Goal: Information Seeking & Learning: Learn about a topic

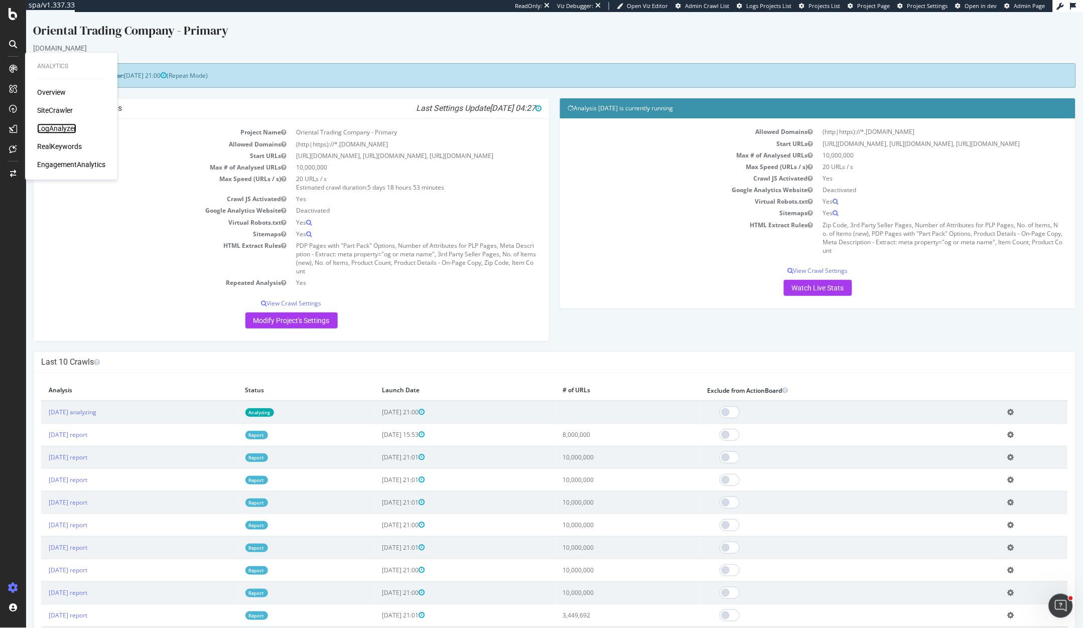
click at [46, 126] on div "LogAnalyzer" at bounding box center [56, 129] width 39 height 10
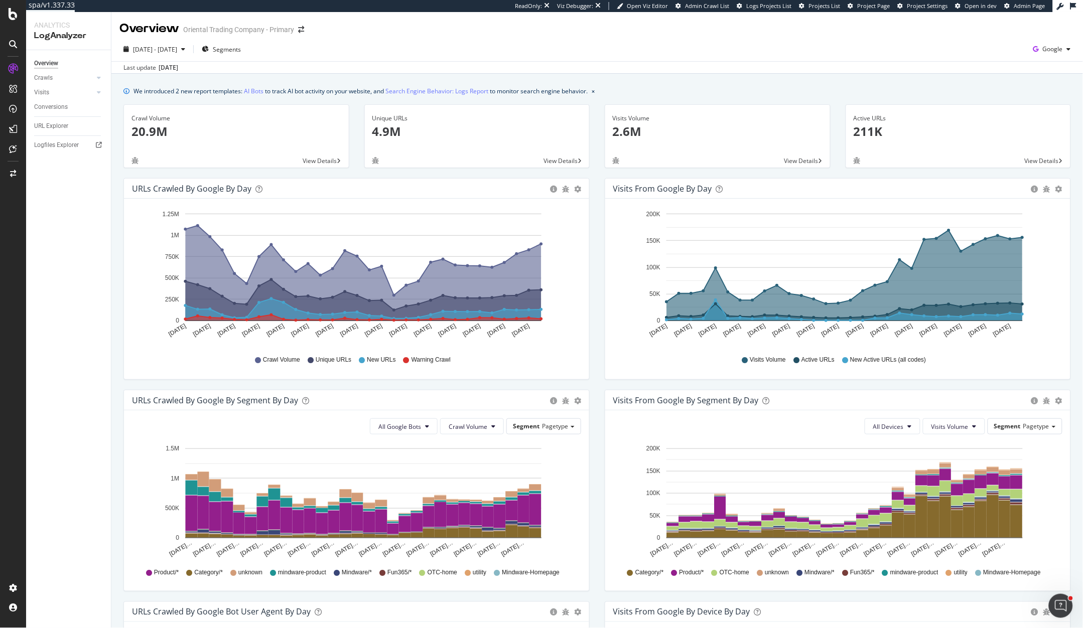
click at [930, 390] on div "Visits from Google By Segment By Day Timeline (by Value) Table" at bounding box center [837, 400] width 465 height 20
click at [140, 47] on span "[DATE] - [DATE]" at bounding box center [155, 49] width 44 height 9
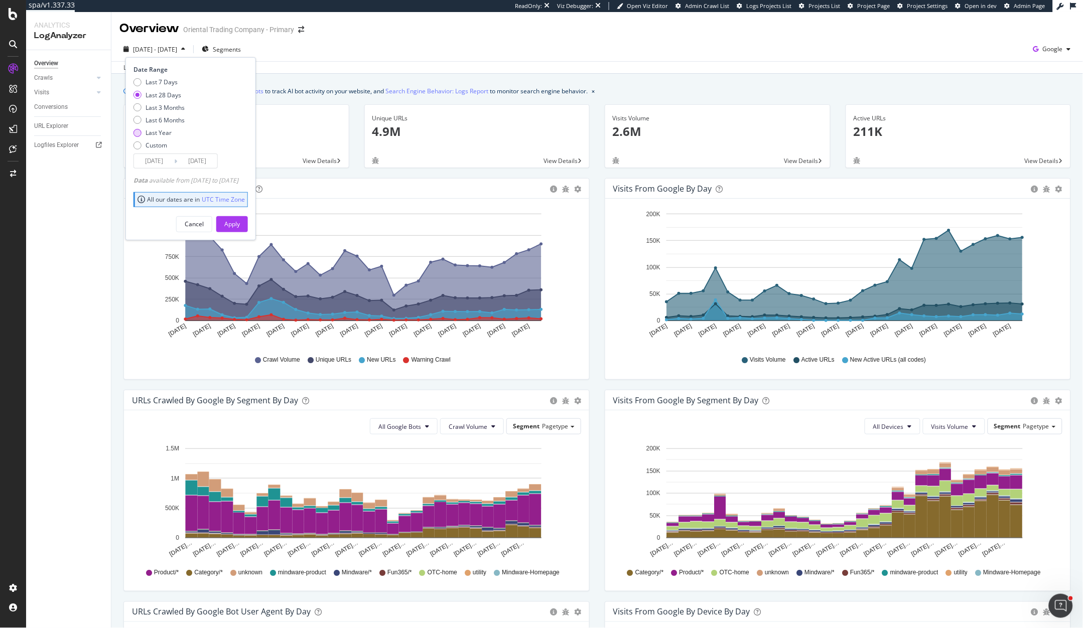
click at [135, 132] on div "Last Year" at bounding box center [138, 133] width 8 height 8
type input "[DATE]"
click at [240, 223] on div "Apply" at bounding box center [232, 224] width 16 height 9
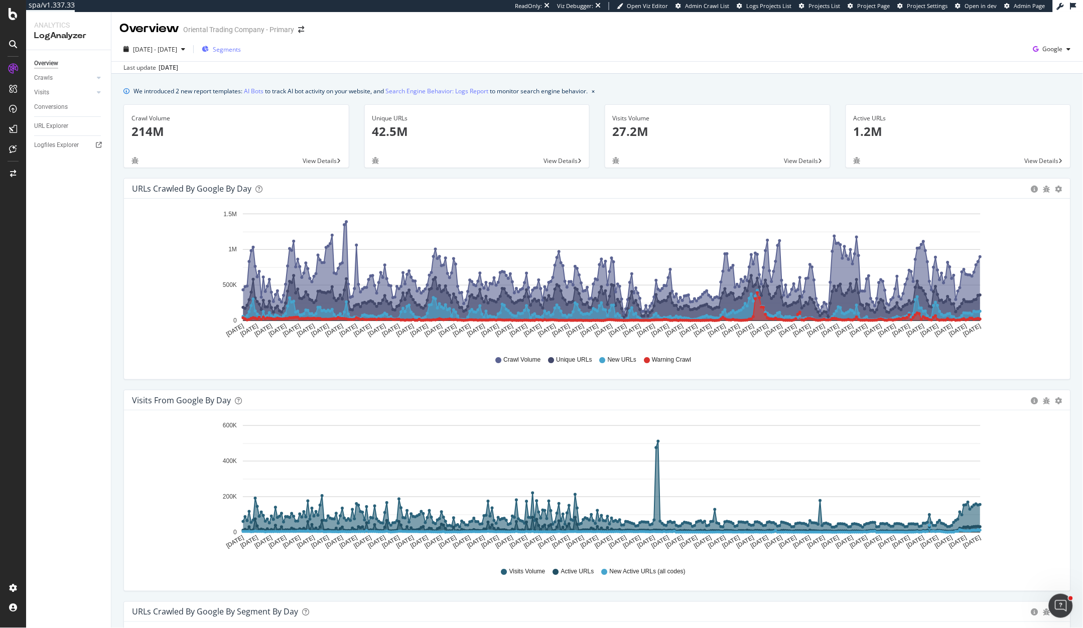
click at [209, 46] on icon "button" at bounding box center [205, 49] width 7 height 6
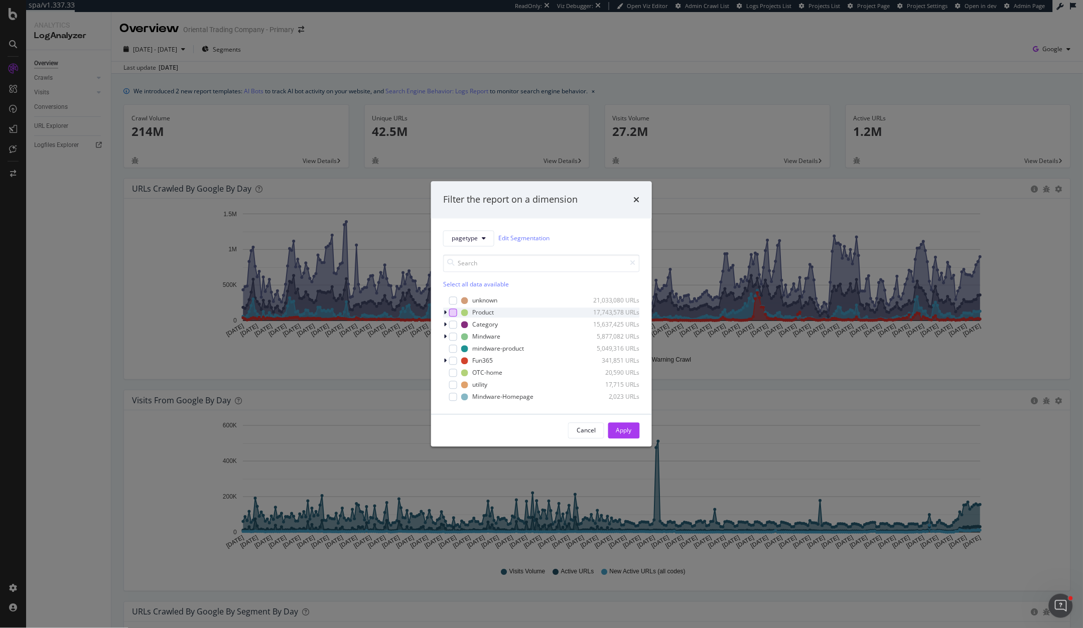
click at [452, 310] on div "modal" at bounding box center [453, 313] width 8 height 8
click at [452, 322] on div "modal" at bounding box center [453, 325] width 8 height 8
drag, startPoint x: 635, startPoint y: 431, endPoint x: 635, endPoint y: 392, distance: 38.6
click at [635, 431] on button "Apply" at bounding box center [624, 431] width 32 height 16
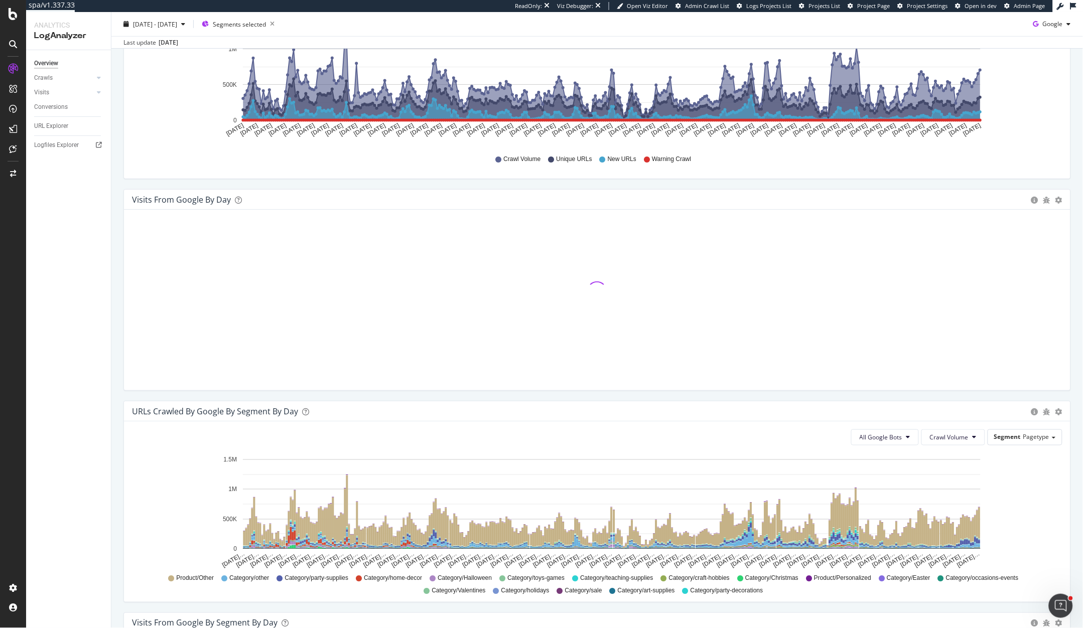
scroll to position [213, 0]
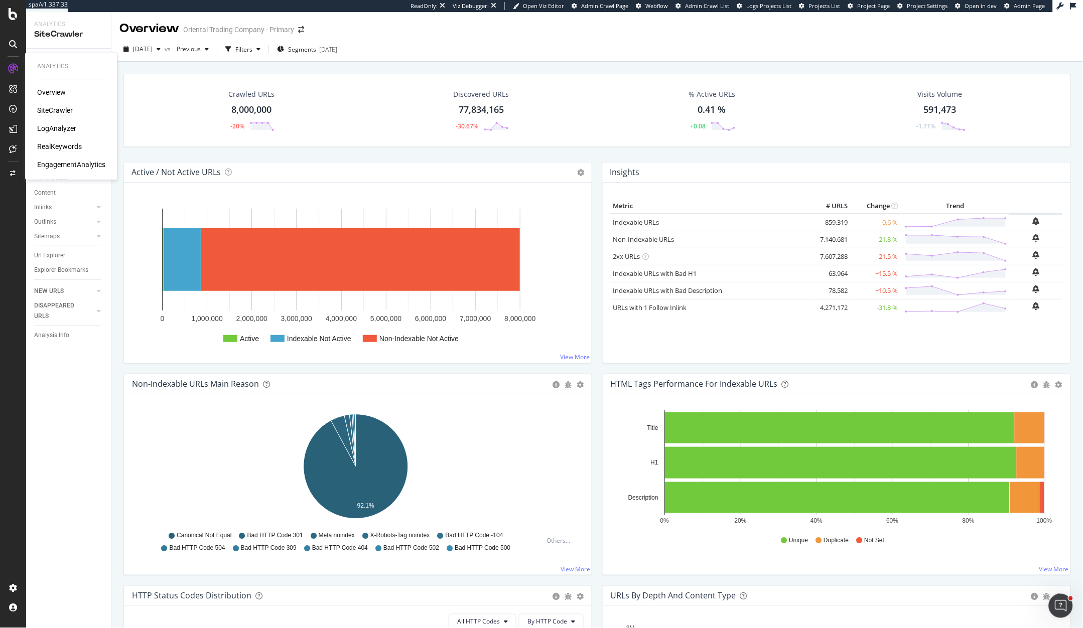
click at [57, 146] on div "RealKeywords" at bounding box center [59, 147] width 45 height 10
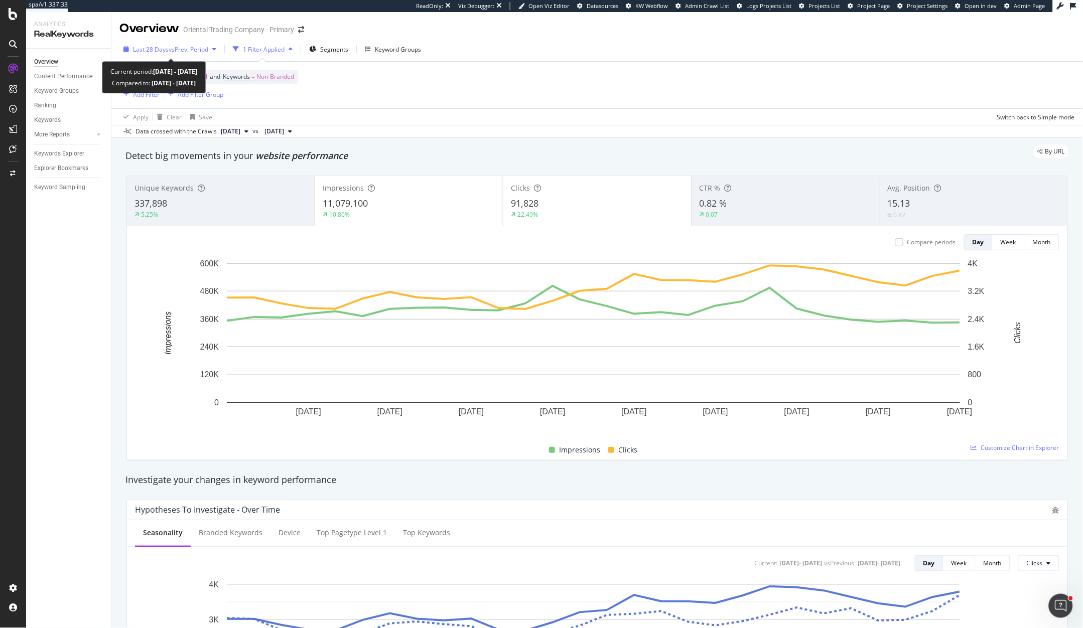
click at [195, 51] on span "vs Prev. Period" at bounding box center [189, 49] width 40 height 9
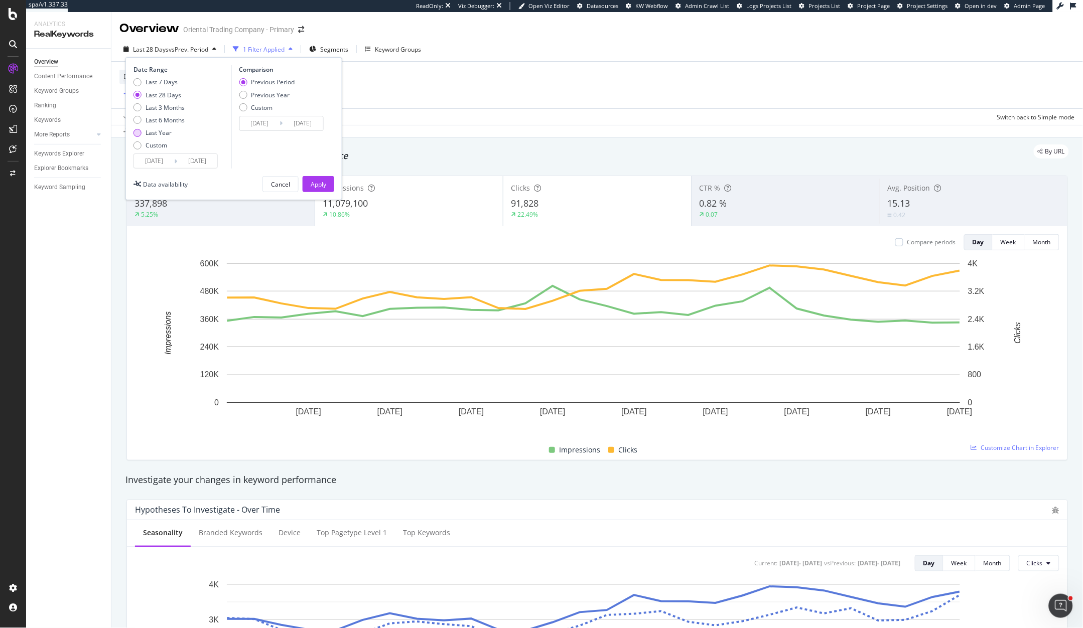
click at [139, 131] on div "Last Year" at bounding box center [138, 133] width 8 height 8
type input "[DATE]"
type input "2023/09/17"
type input "2024/09/15"
click at [242, 96] on div "Previous Year" at bounding box center [243, 95] width 8 height 8
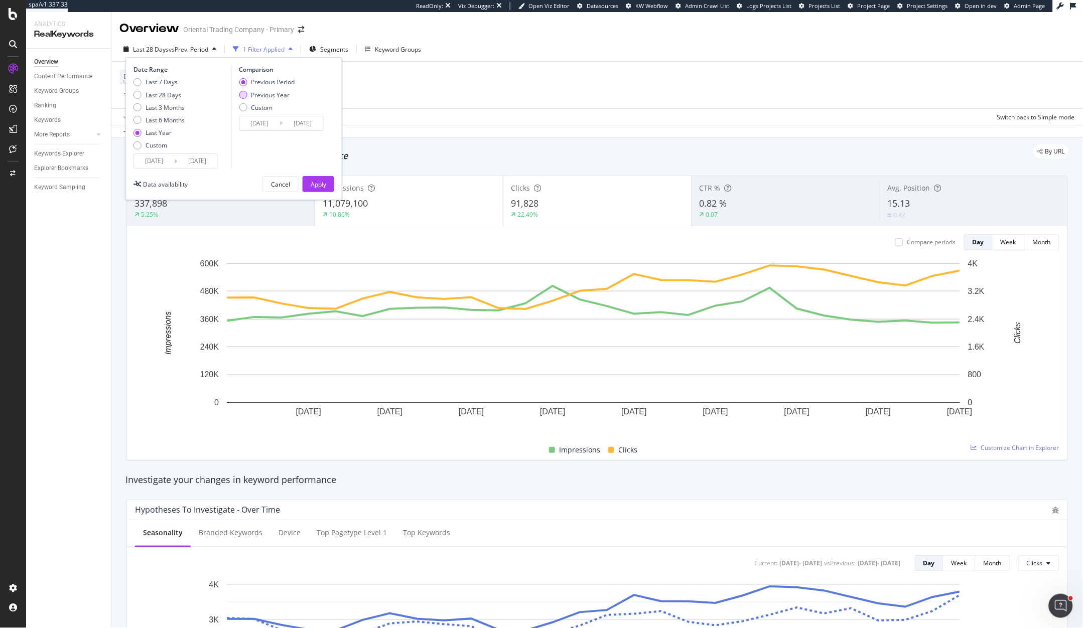
type input "2023/09/18"
type input "[DATE]"
click at [315, 187] on div "Apply" at bounding box center [319, 184] width 16 height 9
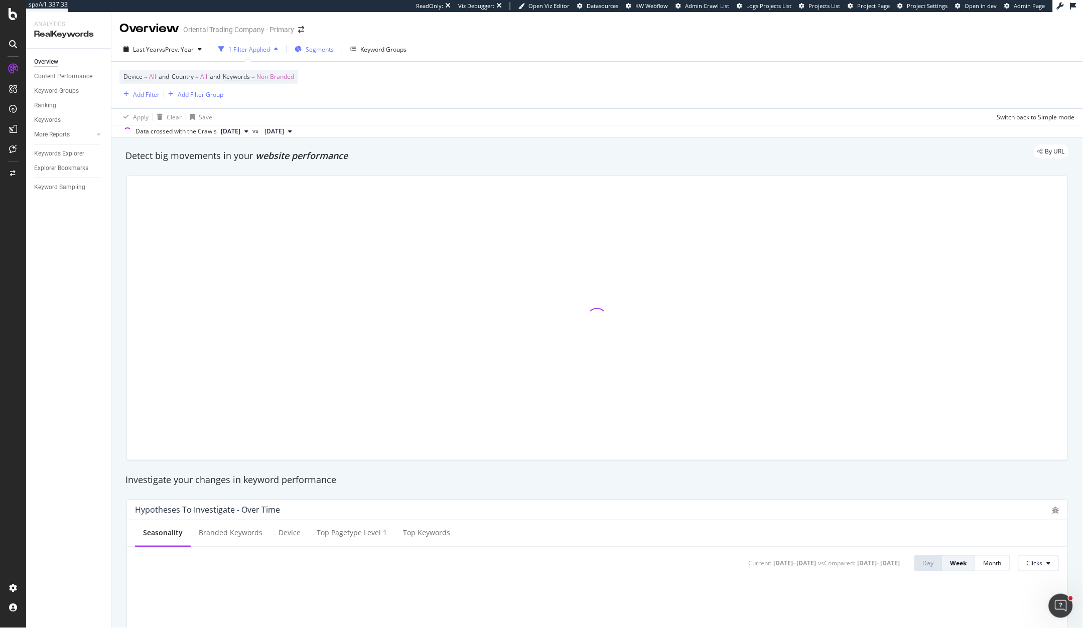
click at [310, 53] on div "Segments" at bounding box center [320, 49] width 28 height 9
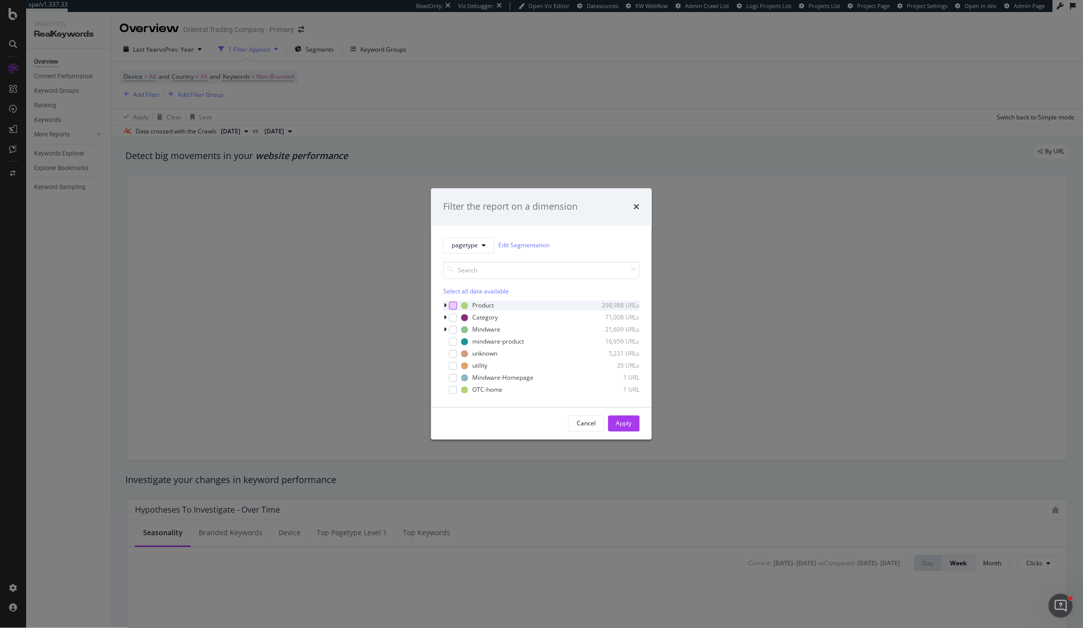
click at [454, 307] on div "modal" at bounding box center [453, 306] width 8 height 8
click at [456, 316] on div "modal" at bounding box center [453, 318] width 8 height 8
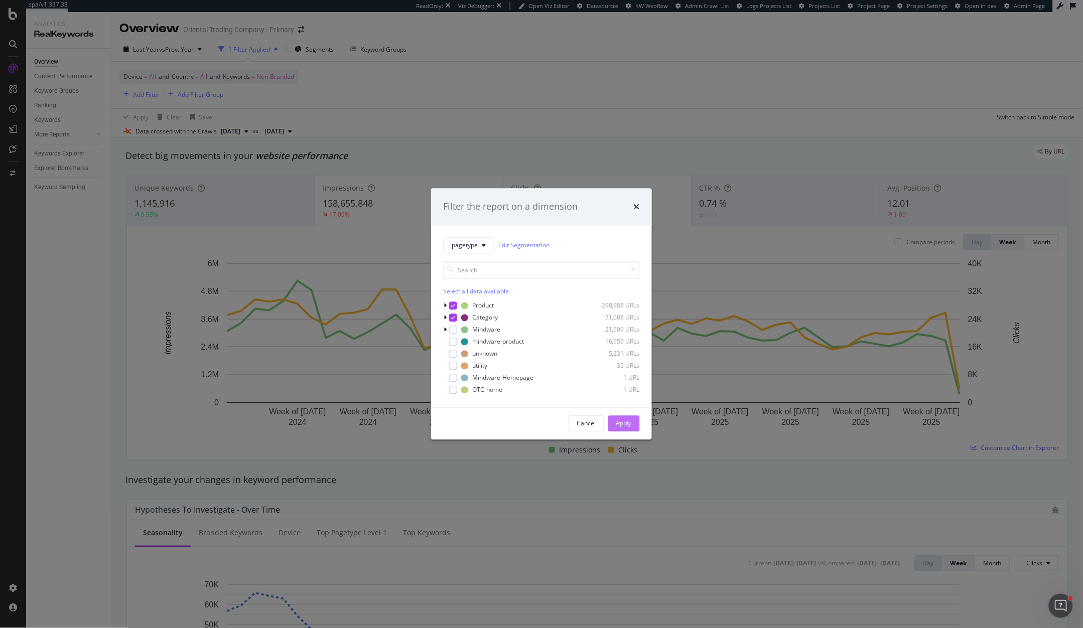
click at [628, 423] on div "Apply" at bounding box center [624, 424] width 16 height 9
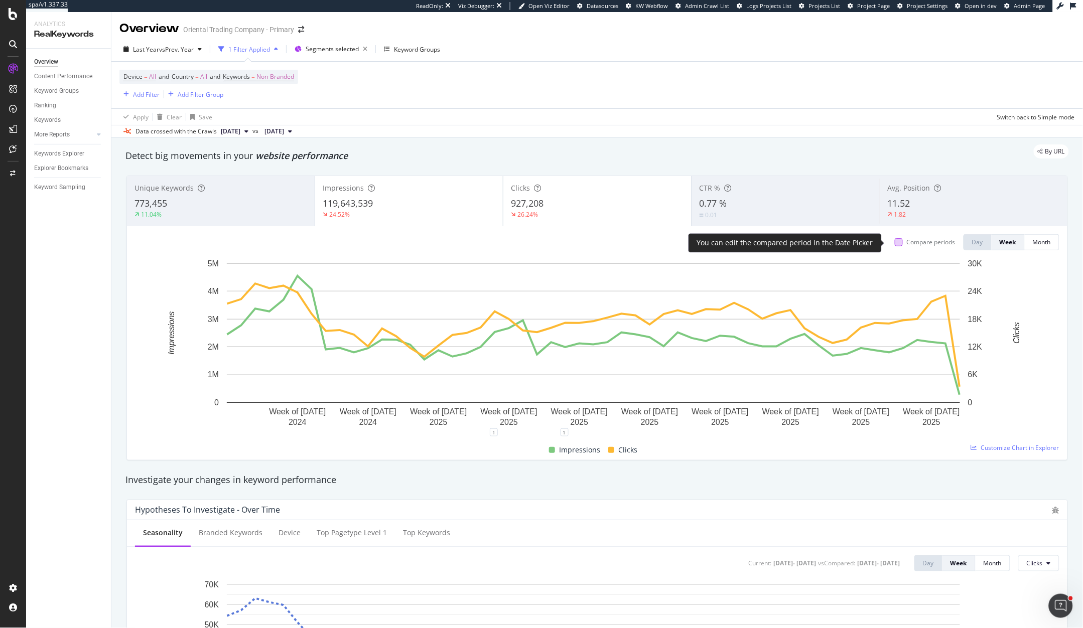
click at [895, 240] on div at bounding box center [899, 242] width 8 height 8
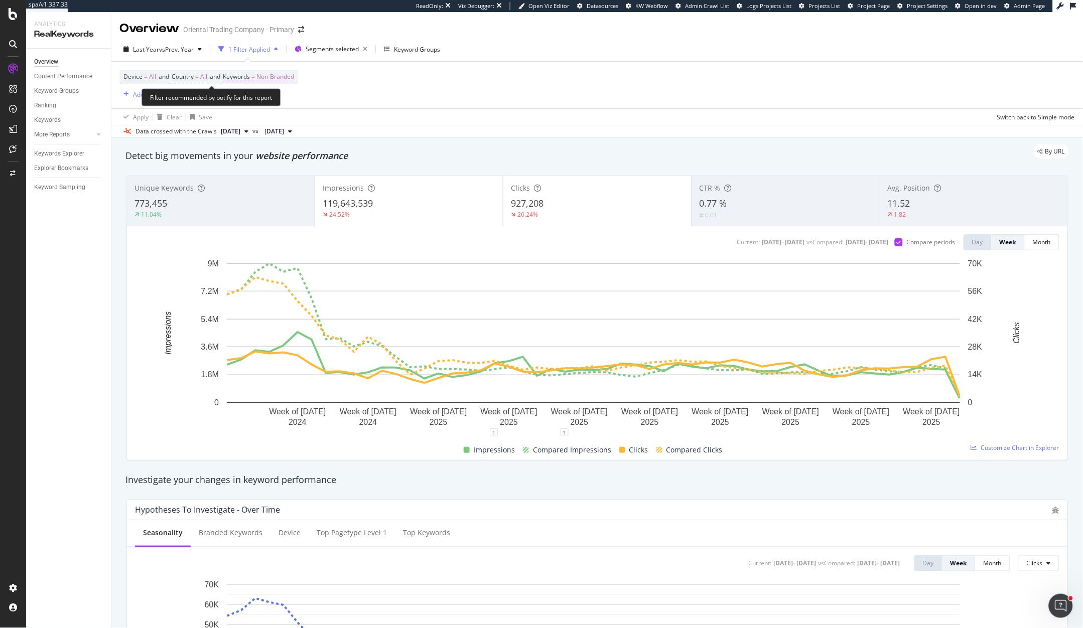
click at [285, 74] on span "Non-Branded" at bounding box center [275, 77] width 38 height 14
click at [256, 107] on div "Non-Branded" at bounding box center [265, 100] width 54 height 15
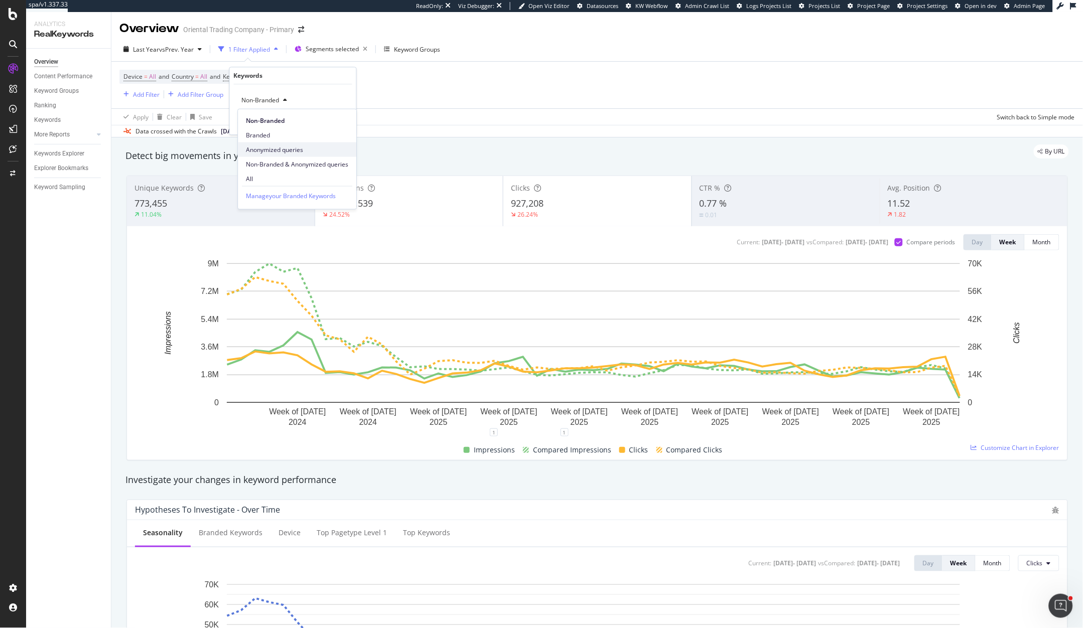
click at [287, 151] on span "Anonymized queries" at bounding box center [297, 149] width 102 height 9
click at [292, 99] on span "Anonymized queries" at bounding box center [268, 100] width 61 height 9
click at [248, 162] on span "Non-Branded & Anonymized queries" at bounding box center [297, 164] width 102 height 9
click at [351, 118] on div "Apply" at bounding box center [349, 121] width 16 height 9
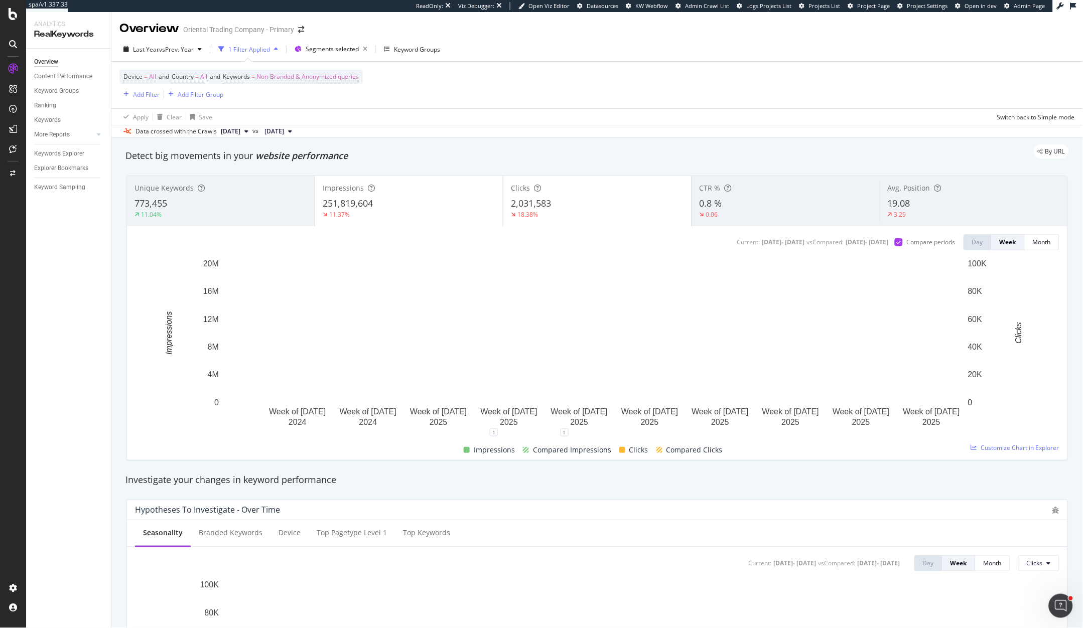
click at [392, 208] on div "251,819,604" at bounding box center [409, 203] width 173 height 13
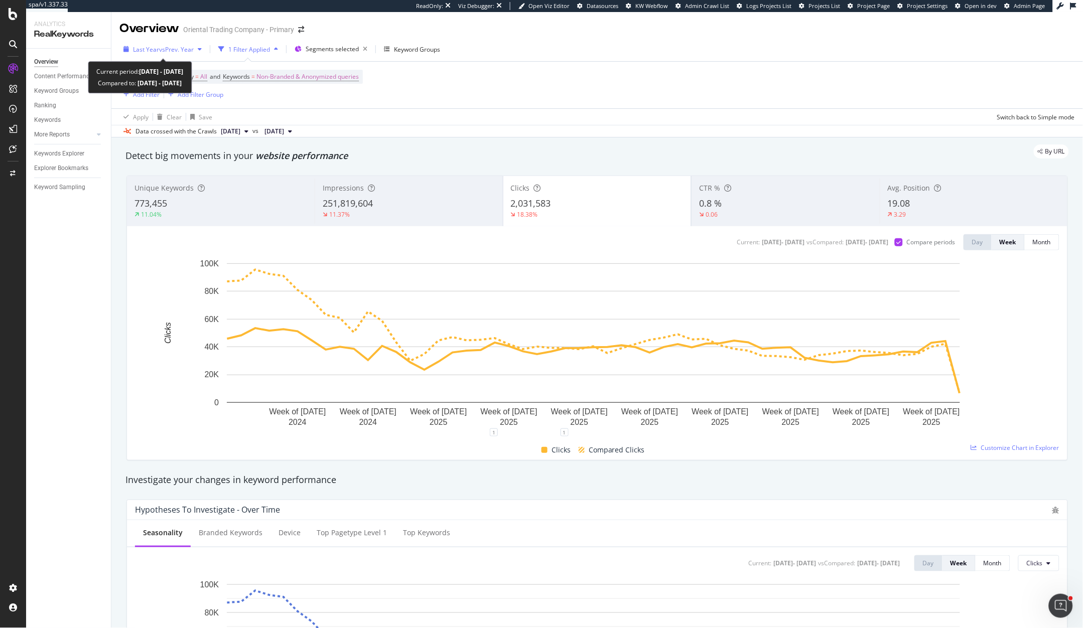
click at [153, 48] on span "Last Year" at bounding box center [146, 49] width 26 height 9
click at [442, 89] on div "Device = All and Country = All and Keywords = Non-Branded & Anonymized queries …" at bounding box center [597, 85] width 956 height 47
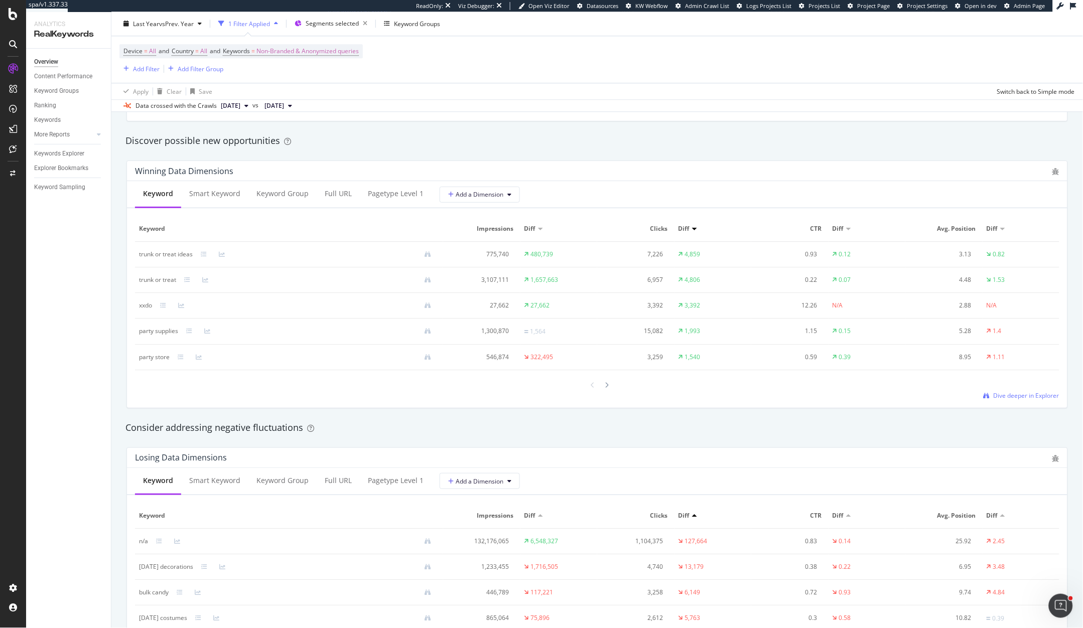
scroll to position [224, 0]
